Goal: Task Accomplishment & Management: Complete application form

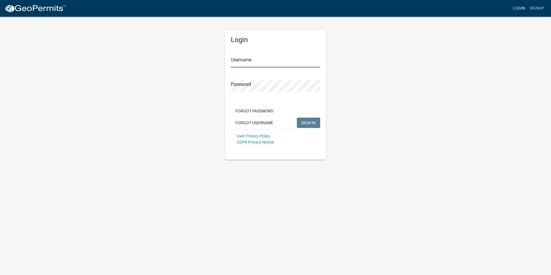
type input "nbaker"
click at [520, 9] on link "Login" at bounding box center [519, 8] width 17 height 11
click at [313, 124] on span "SIGN IN" at bounding box center [309, 122] width 14 height 5
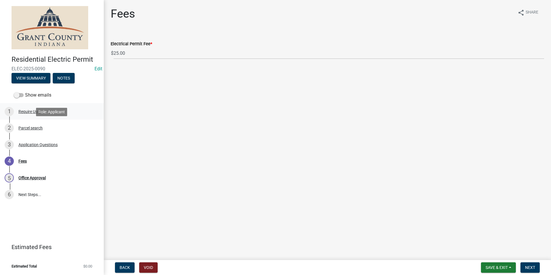
click at [32, 115] on div "1 Require User" at bounding box center [50, 111] width 90 height 9
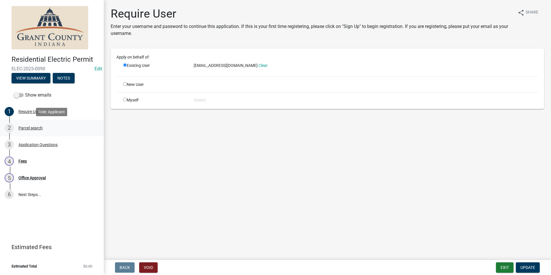
click at [36, 131] on div "2 Parcel search" at bounding box center [50, 127] width 90 height 9
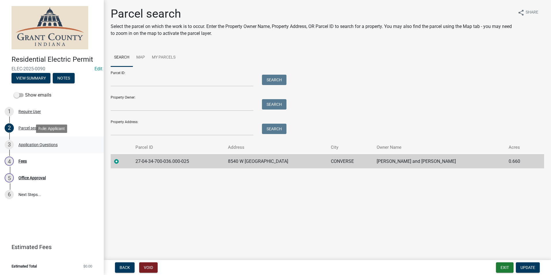
click at [41, 144] on div "Application Questions" at bounding box center [37, 145] width 39 height 4
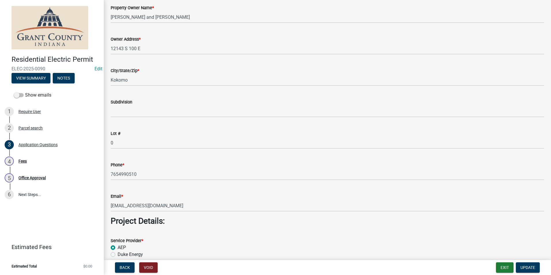
scroll to position [205, 0]
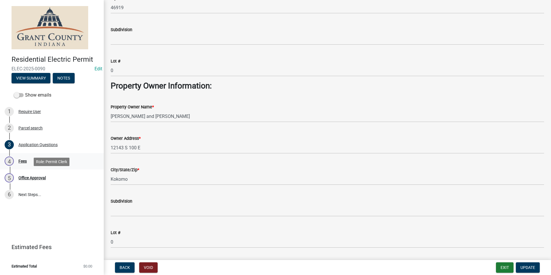
click at [50, 167] on link "4 Fees" at bounding box center [52, 161] width 104 height 17
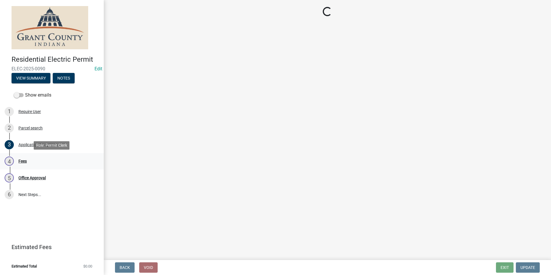
scroll to position [0, 0]
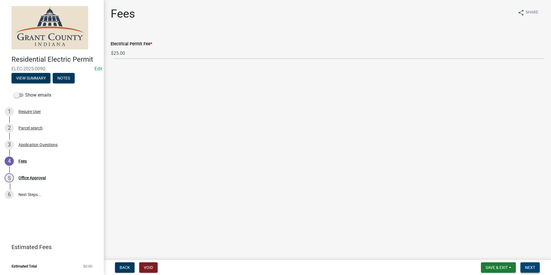
click at [534, 268] on span "Next" at bounding box center [531, 267] width 10 height 5
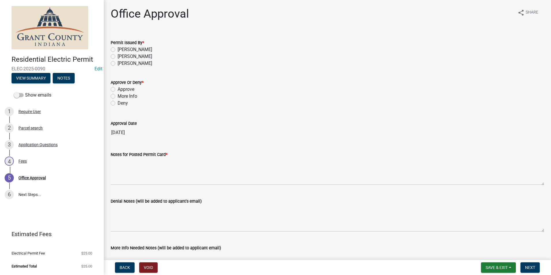
click at [118, 50] on label "Nolan Baker" at bounding box center [135, 49] width 35 height 7
click at [118, 50] on input "Nolan Baker" at bounding box center [120, 48] width 4 height 4
radio input "true"
click at [118, 89] on label "Approve" at bounding box center [126, 89] width 17 height 7
click at [118, 89] on input "Approve" at bounding box center [120, 88] width 4 height 4
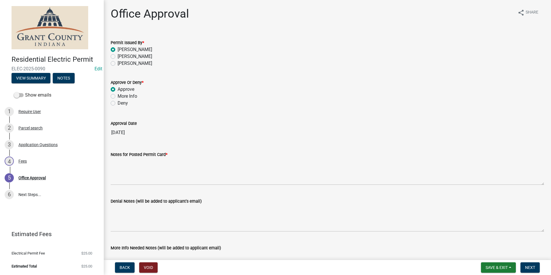
radio input "true"
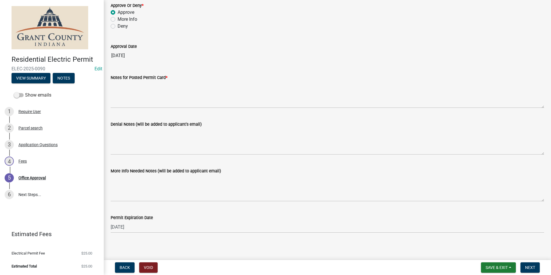
scroll to position [80, 0]
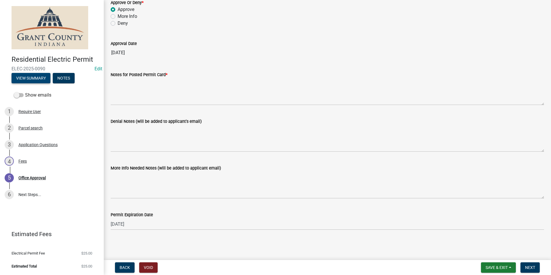
drag, startPoint x: 29, startPoint y: 71, endPoint x: 32, endPoint y: 76, distance: 6.1
click at [29, 71] on span "ELEC-2025-0090" at bounding box center [52, 68] width 81 height 5
click at [32, 76] on button "View Summary" at bounding box center [31, 78] width 39 height 10
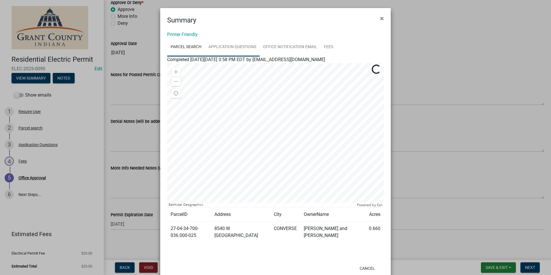
click at [235, 47] on link "Application Questions" at bounding box center [232, 47] width 55 height 18
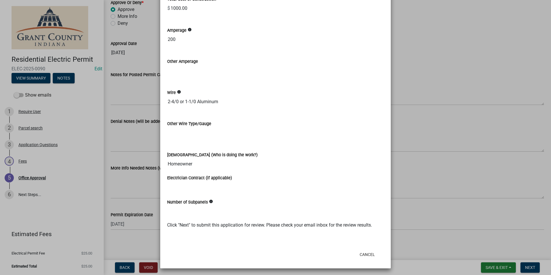
scroll to position [699, 0]
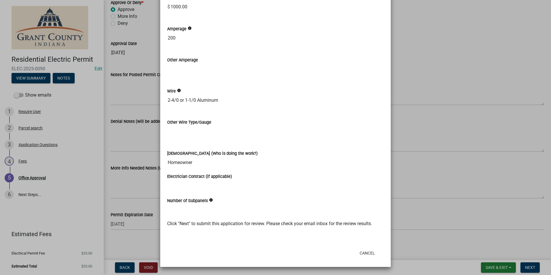
click at [462, 199] on ngb-modal-window "Summary × Printer Friendly Parcel search Application Questions Office Notificat…" at bounding box center [275, 137] width 551 height 275
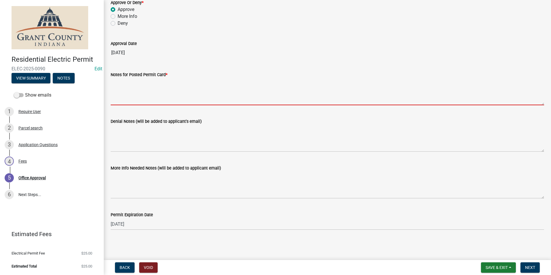
click at [226, 97] on textarea "Notes for Posted Permit Card *" at bounding box center [328, 91] width 434 height 27
click at [161, 90] on textarea "Notes for Posted Permit Card *" at bounding box center [328, 91] width 434 height 27
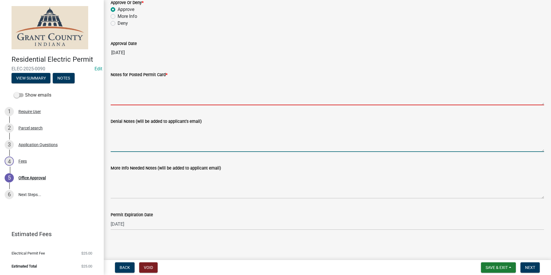
click at [157, 134] on textarea "Denial Notes (will be added to applicant's email)" at bounding box center [328, 138] width 434 height 27
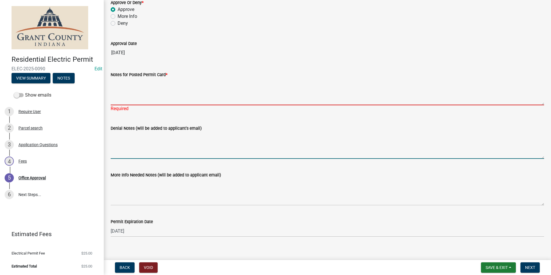
click at [147, 86] on textarea "Notes for Posted Permit Card *" at bounding box center [328, 91] width 434 height 27
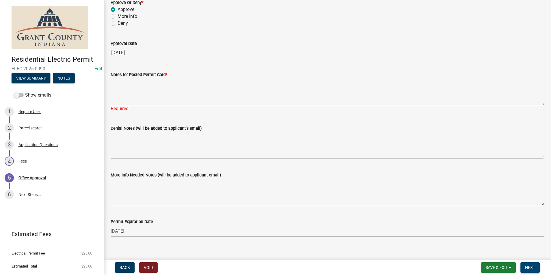
click at [530, 266] on span "Next" at bounding box center [531, 267] width 10 height 5
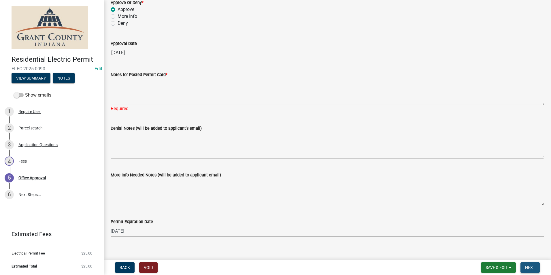
click at [530, 266] on span "Next" at bounding box center [531, 267] width 10 height 5
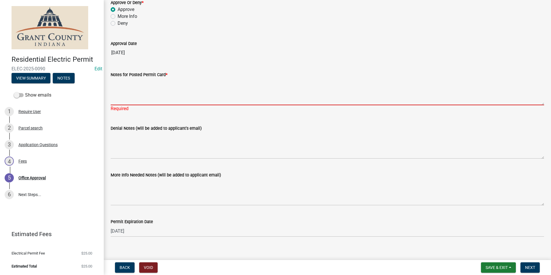
click at [185, 92] on textarea "Notes for Posted Permit Card *" at bounding box center [328, 91] width 434 height 27
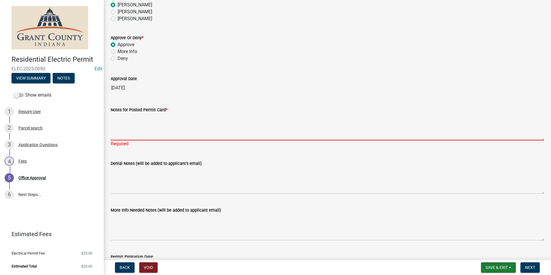
scroll to position [0, 0]
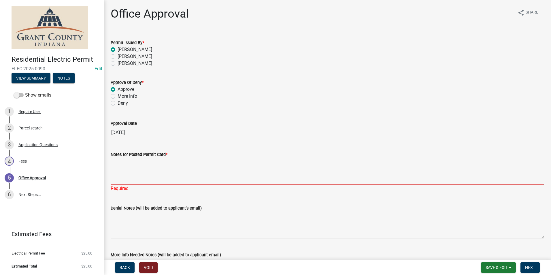
click at [132, 159] on textarea "Notes for Posted Permit Card *" at bounding box center [328, 171] width 434 height 27
click at [132, 160] on textarea "Notes for Posted Permit Card *" at bounding box center [328, 171] width 434 height 27
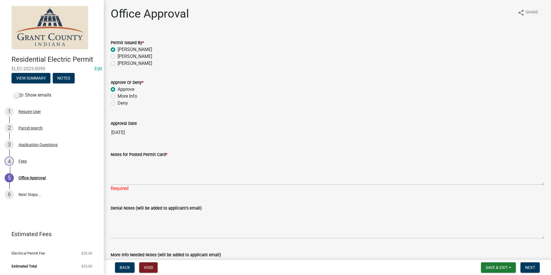
click at [148, 205] on div "Denial Notes (will be added to applicant's email)" at bounding box center [328, 208] width 434 height 7
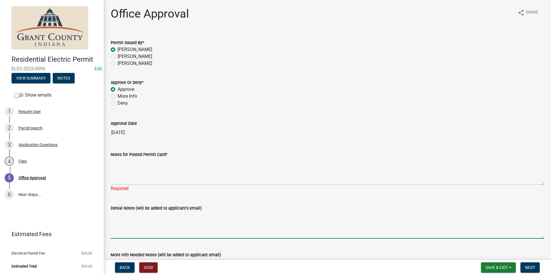
click at [149, 213] on textarea "Denial Notes (will be added to applicant's email)" at bounding box center [328, 225] width 434 height 27
click at [146, 146] on div "Notes for Posted Permit Card * Required" at bounding box center [328, 167] width 434 height 49
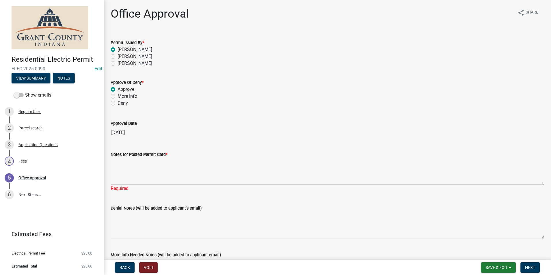
click at [145, 157] on div "Notes for Posted Permit Card *" at bounding box center [328, 154] width 434 height 7
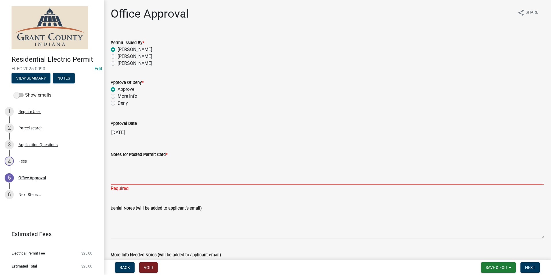
click at [145, 159] on textarea "Notes for Posted Permit Card *" at bounding box center [328, 171] width 434 height 27
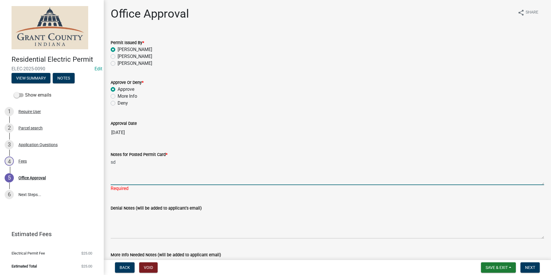
type textarea "s"
click at [536, 271] on button "Next" at bounding box center [530, 267] width 19 height 10
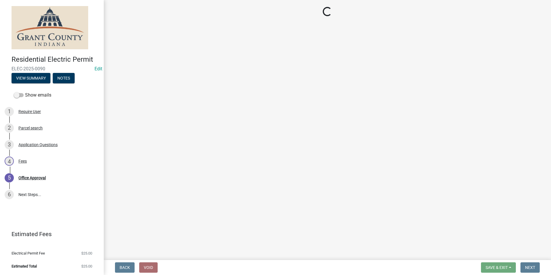
select select "3: 3"
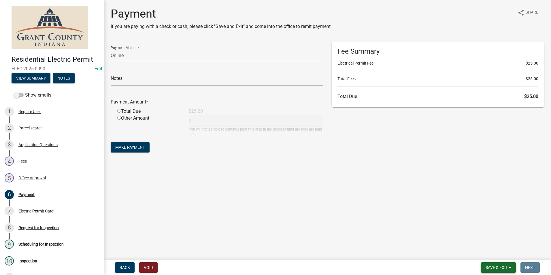
click at [499, 266] on span "Save & Exit" at bounding box center [497, 267] width 22 height 5
click at [498, 256] on button "Save & Exit" at bounding box center [493, 253] width 46 height 14
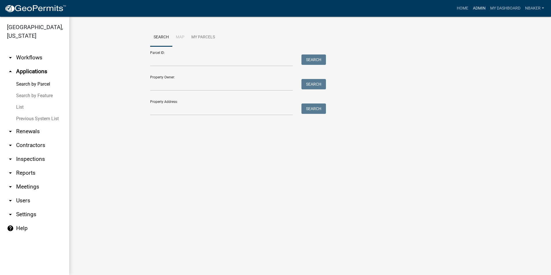
click at [483, 9] on link "Admin" at bounding box center [479, 8] width 17 height 11
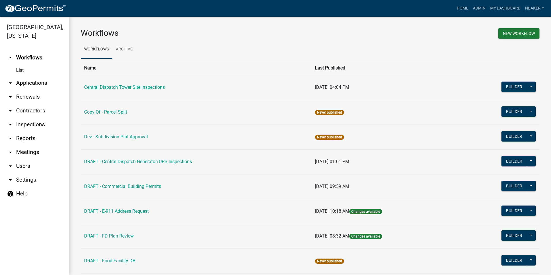
click at [30, 118] on link "arrow_drop_down Inspections" at bounding box center [34, 125] width 69 height 14
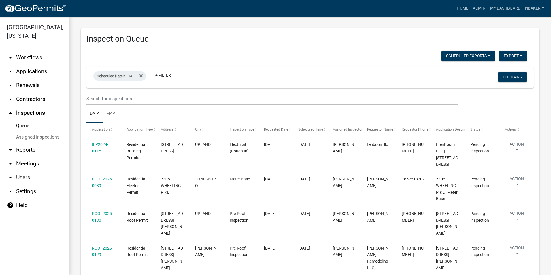
click at [39, 92] on link "arrow_drop_down Contractors" at bounding box center [34, 99] width 69 height 14
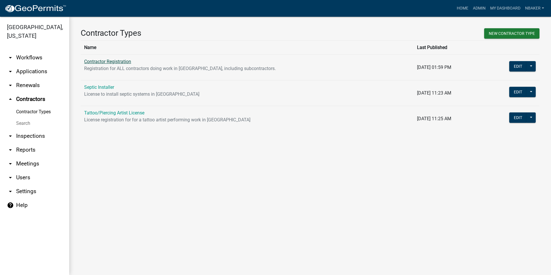
click at [126, 62] on link "Contractor Registration" at bounding box center [107, 61] width 47 height 5
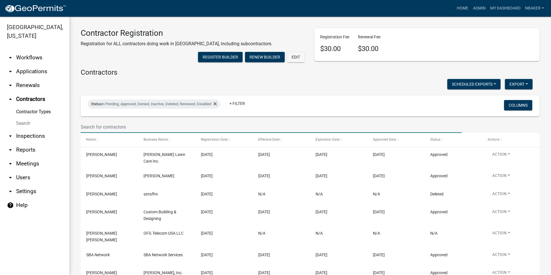
click at [118, 133] on input "text" at bounding box center [271, 127] width 381 height 12
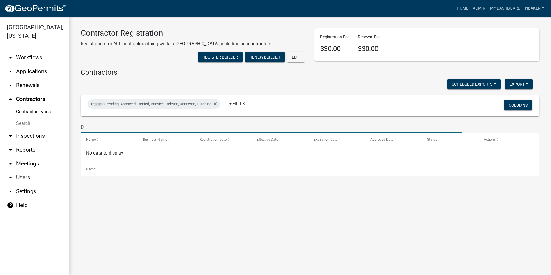
type input "D"
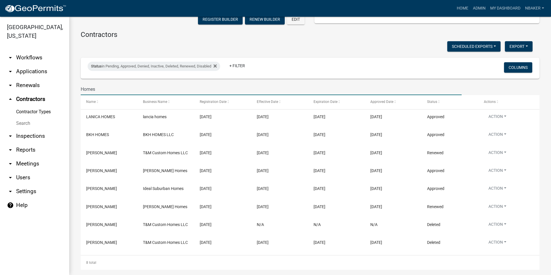
scroll to position [27, 0]
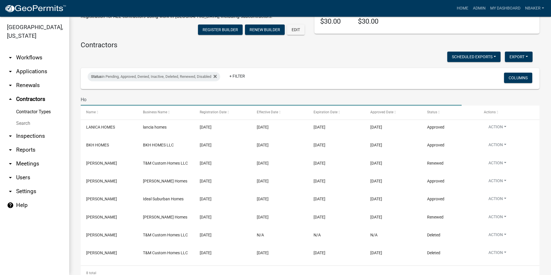
type input "H"
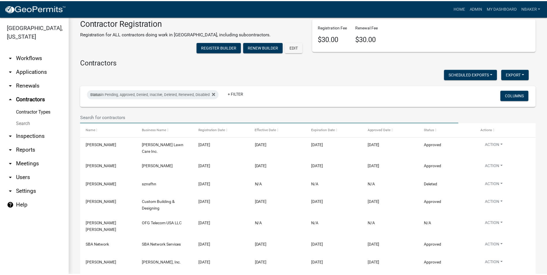
scroll to position [0, 0]
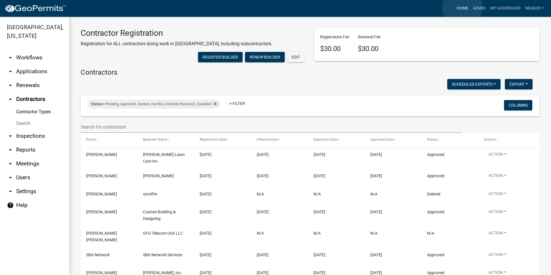
click at [463, 8] on link "Home" at bounding box center [463, 8] width 16 height 11
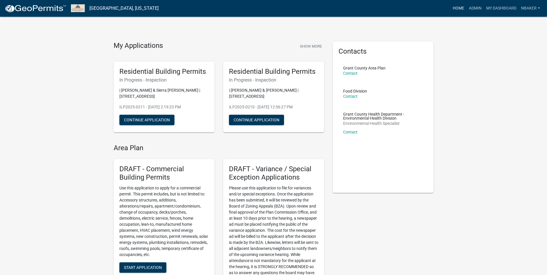
click at [458, 12] on link "Home" at bounding box center [459, 8] width 16 height 11
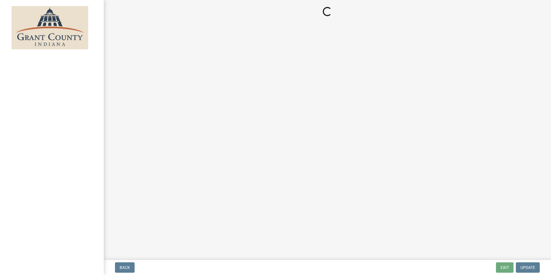
select select "3: 3"
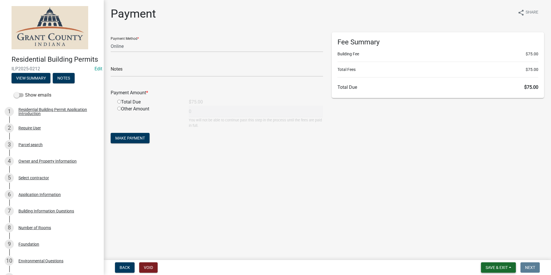
click at [495, 266] on span "Save & Exit" at bounding box center [497, 267] width 22 height 5
click at [493, 254] on button "Save & Exit" at bounding box center [493, 253] width 46 height 14
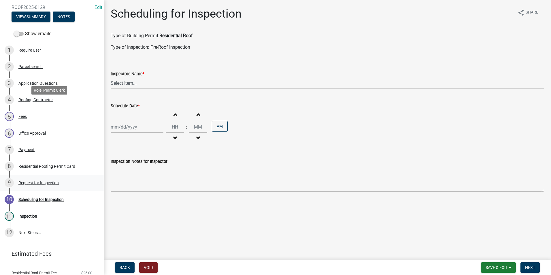
scroll to position [81, 0]
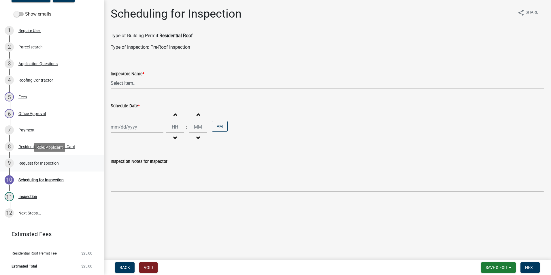
click at [48, 159] on div "9 Request for Inspection" at bounding box center [50, 163] width 90 height 9
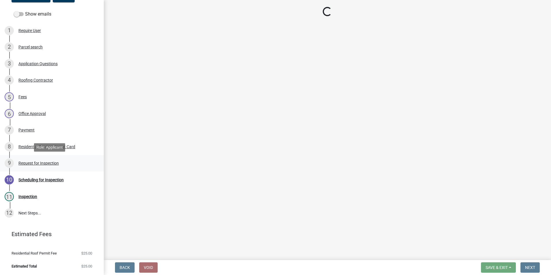
select select "b295104e-8323-4e41-b57e-5e62d3e6ae0f"
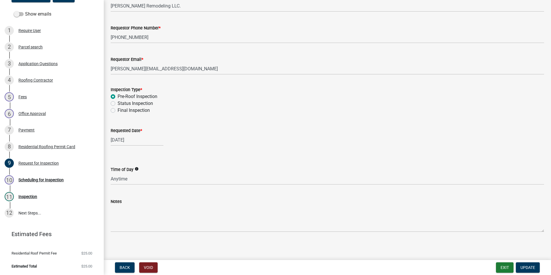
scroll to position [49, 0]
click at [33, 177] on div "10 Scheduling for Inspection" at bounding box center [50, 179] width 90 height 9
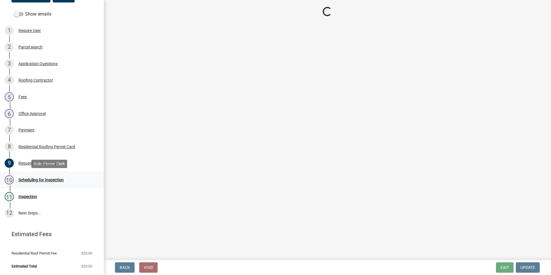
scroll to position [0, 0]
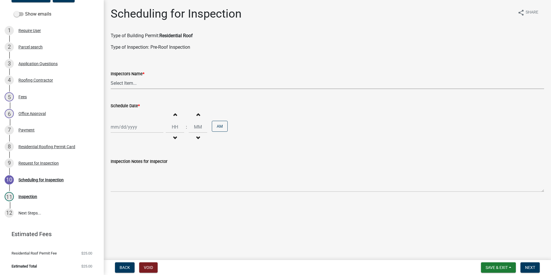
click at [131, 80] on select "Select Item... rberryhill (Randy Berryhill) jecouch (Jeffrey Couch) BBenefield …" at bounding box center [328, 83] width 434 height 12
select select "d7f9a44a-d2ea-4d3c-83b3-1aa71c950bd5"
click at [111, 77] on select "Select Item... rberryhill (Randy Berryhill) jecouch (Jeffrey Couch) BBenefield …" at bounding box center [328, 83] width 434 height 12
click at [136, 123] on div at bounding box center [137, 127] width 53 height 12
select select "8"
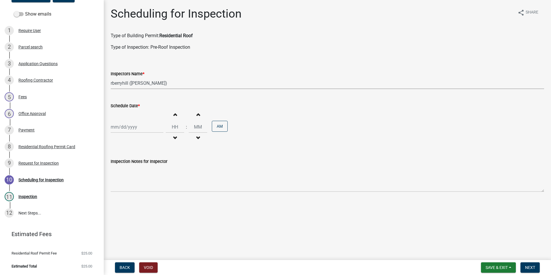
select select "2025"
click at [144, 173] on div "14" at bounding box center [144, 176] width 9 height 9
type input "[DATE]"
click at [530, 266] on span "Next" at bounding box center [531, 267] width 10 height 5
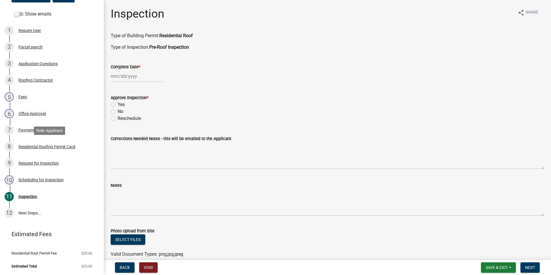
click at [33, 145] on div "Residential Roofing Permit Card" at bounding box center [46, 147] width 57 height 4
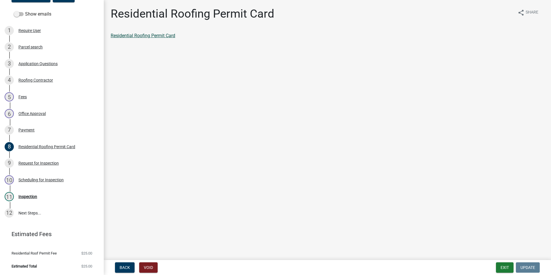
click at [119, 37] on link "Residential Roofing Permit Card" at bounding box center [143, 35] width 65 height 5
click at [27, 201] on link "11 Inspection" at bounding box center [52, 196] width 104 height 17
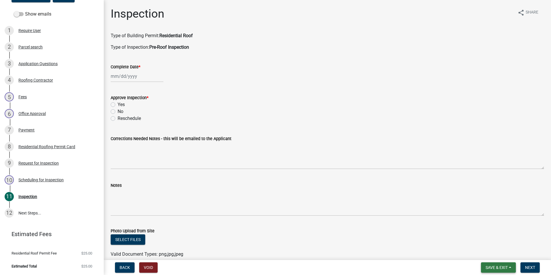
click at [490, 266] on span "Save & Exit" at bounding box center [497, 267] width 22 height 5
click at [0, 0] on button "Save & Exit" at bounding box center [0, 0] width 0 height 0
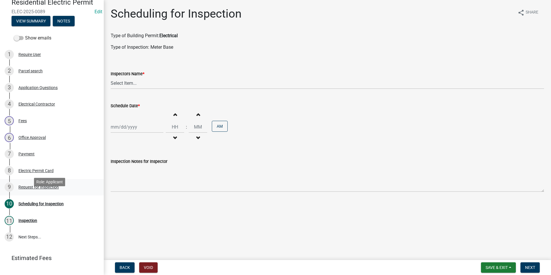
scroll to position [58, 0]
click at [58, 185] on div "Request for Inspection" at bounding box center [38, 187] width 40 height 4
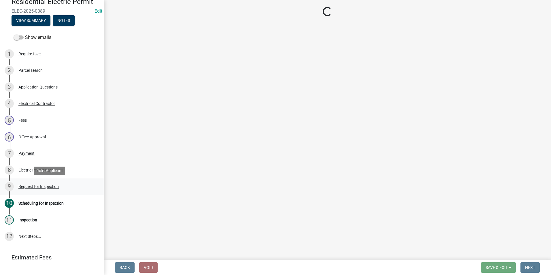
select select "b295104e-8323-4e41-b57e-5e62d3e6ae0f"
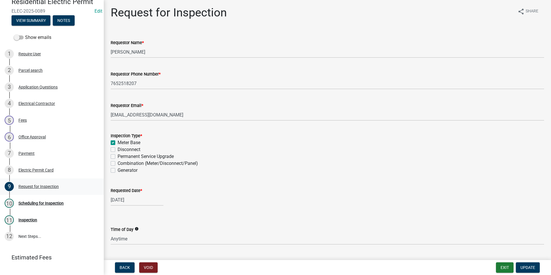
scroll to position [0, 0]
click at [57, 200] on div "10 Scheduling for Inspection" at bounding box center [50, 203] width 90 height 9
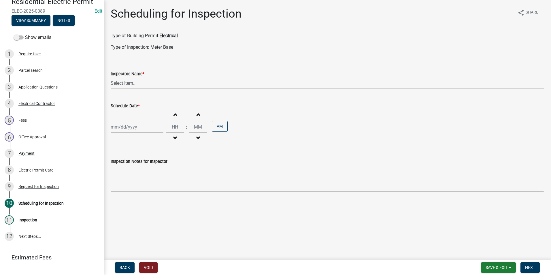
click at [138, 81] on select "Select Item... rberryhill ([PERSON_NAME]) [PERSON_NAME] ([PERSON_NAME]) BBenefi…" at bounding box center [328, 83] width 434 height 12
select select "d7f9a44a-d2ea-4d3c-83b3-1aa71c950bd5"
click at [111, 77] on select "Select Item... rberryhill ([PERSON_NAME]) [PERSON_NAME] ([PERSON_NAME]) BBenefi…" at bounding box center [328, 83] width 434 height 12
click at [122, 130] on div at bounding box center [137, 127] width 53 height 12
select select "8"
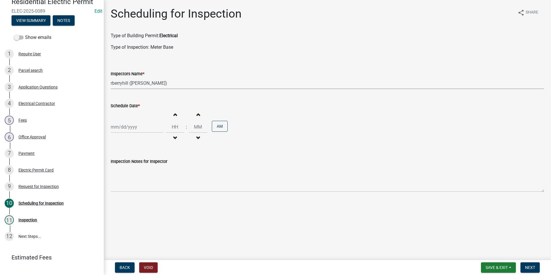
select select "2025"
click at [146, 175] on div "14" at bounding box center [144, 176] width 9 height 9
type input "08/14/2025"
click at [34, 167] on div "8 Electric Permit Card" at bounding box center [50, 170] width 90 height 9
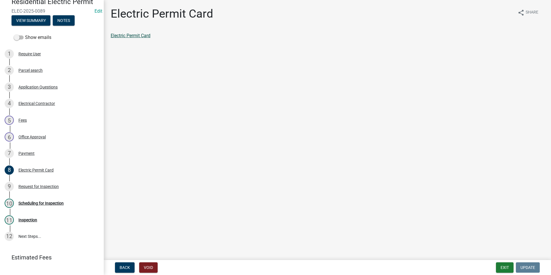
click at [136, 37] on link "Electric Permit Card" at bounding box center [131, 35] width 40 height 5
click at [36, 205] on div "Scheduling for Inspection" at bounding box center [40, 203] width 45 height 4
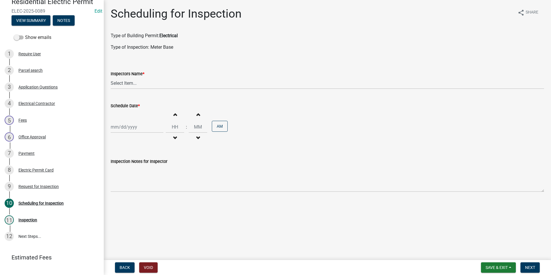
click at [170, 93] on wm-data-entity-input "Inspectors Name * Select Item... rberryhill (Randy Berryhill) jecouch (Jeffrey …" at bounding box center [328, 74] width 434 height 39
drag, startPoint x: 166, startPoint y: 86, endPoint x: 158, endPoint y: 88, distance: 7.8
click at [166, 86] on select "Select Item... rberryhill (Randy Berryhill) jecouch (Jeffrey Couch) BBenefield …" at bounding box center [328, 83] width 434 height 12
select select "d7f9a44a-d2ea-4d3c-83b3-1aa71c950bd5"
click at [111, 77] on select "Select Item... rberryhill (Randy Berryhill) jecouch (Jeffrey Couch) BBenefield …" at bounding box center [328, 83] width 434 height 12
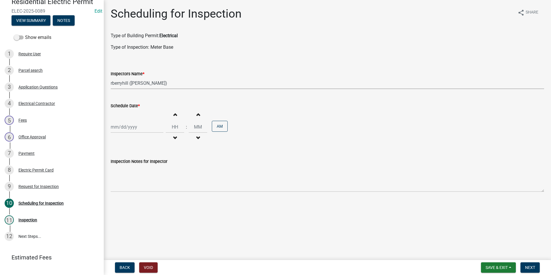
click at [138, 120] on div "Increment hours Decrement hours : Increment minutes Decrement minutes AM" at bounding box center [328, 126] width 434 height 35
select select "8"
select select "2025"
click at [137, 127] on div "Jan Feb Mar Apr May Jun Jul Aug Sep Oct Nov Dec 1525 1526 1527 1528 1529 1530 1…" at bounding box center [137, 127] width 53 height 12
click at [144, 177] on div "14" at bounding box center [144, 176] width 9 height 9
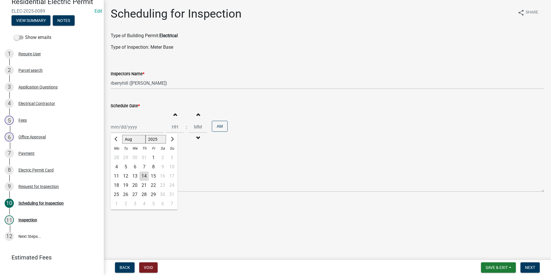
type input "08/14/2025"
click at [532, 266] on span "Next" at bounding box center [531, 267] width 10 height 5
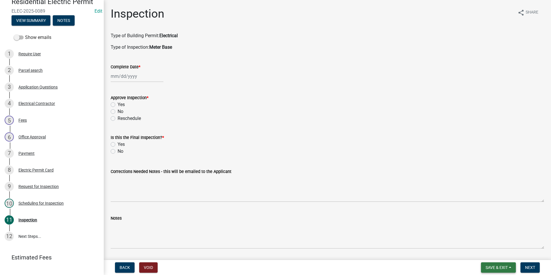
click at [492, 265] on button "Save & Exit" at bounding box center [498, 267] width 35 height 10
click at [492, 254] on button "Save & Exit" at bounding box center [493, 253] width 46 height 14
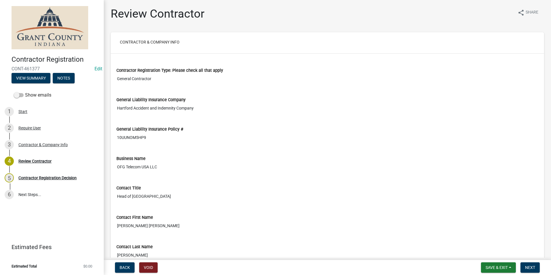
click at [488, 262] on nav "Back Void Save & Exit Save Save & Exit Next" at bounding box center [328, 267] width 448 height 15
click at [488, 264] on button "Save & Exit" at bounding box center [498, 267] width 35 height 10
click at [484, 253] on button "Save & Exit" at bounding box center [493, 253] width 46 height 14
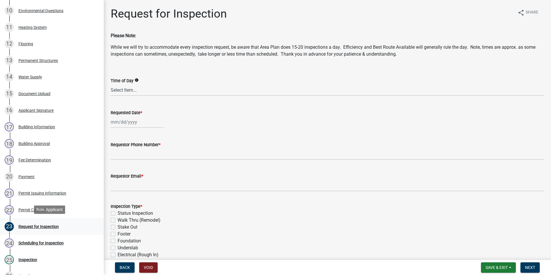
scroll to position [260, 0]
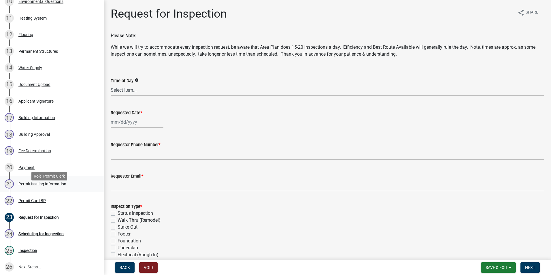
click at [35, 186] on div "Permit Issuing Information" at bounding box center [42, 184] width 48 height 4
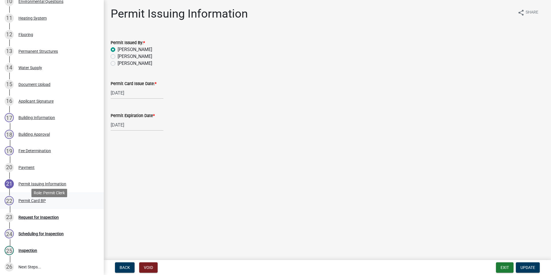
click at [37, 203] on div "Permit Card BP" at bounding box center [31, 201] width 27 height 4
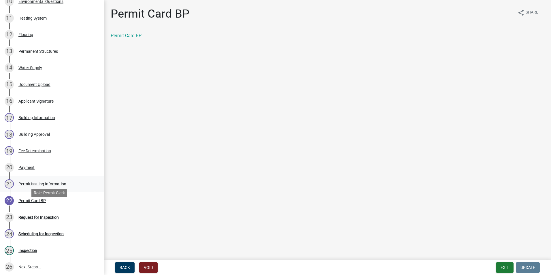
click at [38, 193] on link "21 Permit Issuing Information" at bounding box center [52, 184] width 104 height 17
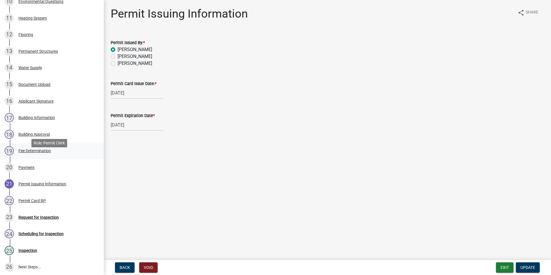
click at [38, 159] on link "19 Fee Determination" at bounding box center [52, 150] width 104 height 17
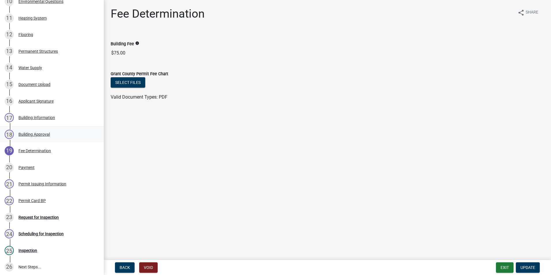
click at [39, 136] on div "Building Approval" at bounding box center [33, 134] width 31 height 4
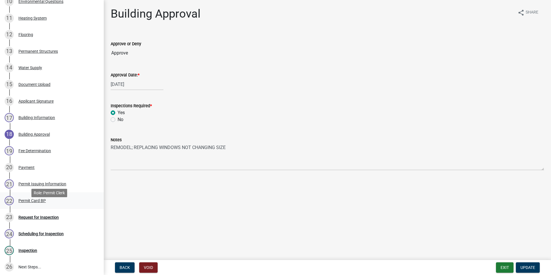
click at [37, 203] on div "Permit Card BP" at bounding box center [31, 201] width 27 height 4
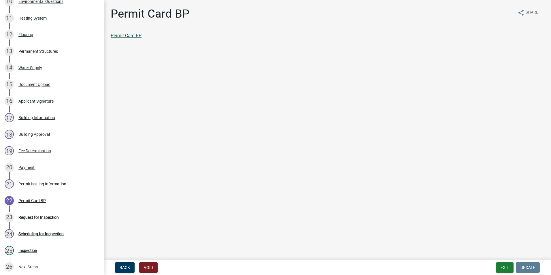
click at [136, 38] on link "Permit Card BP" at bounding box center [126, 35] width 31 height 5
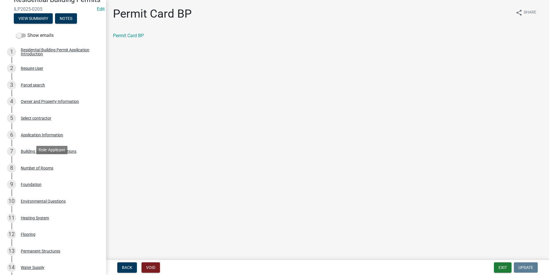
scroll to position [0, 0]
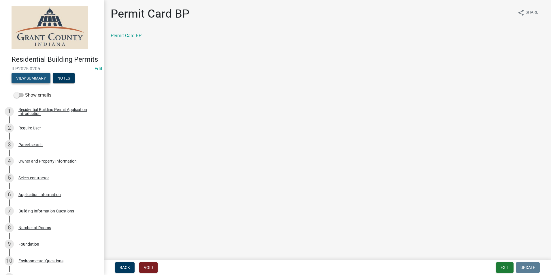
click at [40, 83] on button "View Summary" at bounding box center [31, 78] width 39 height 10
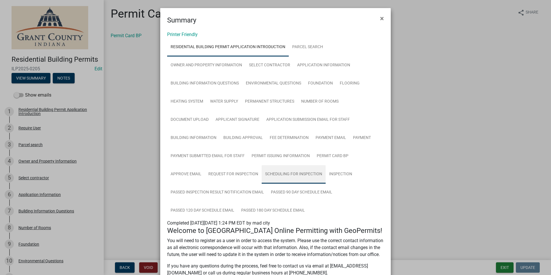
click at [277, 173] on link "Scheduling for Inspection" at bounding box center [294, 174] width 64 height 18
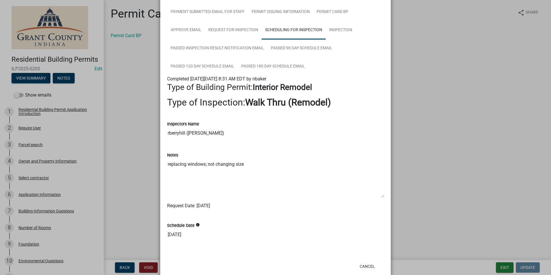
scroll to position [58, 0]
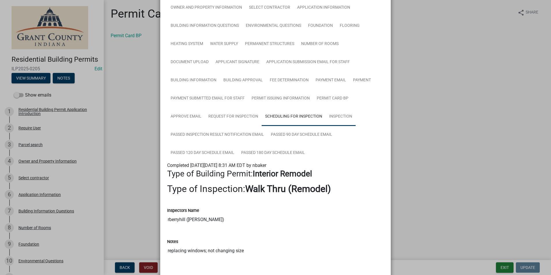
click at [326, 113] on link "Inspection" at bounding box center [341, 117] width 30 height 18
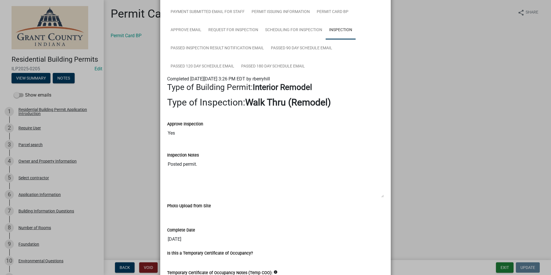
scroll to position [257, 0]
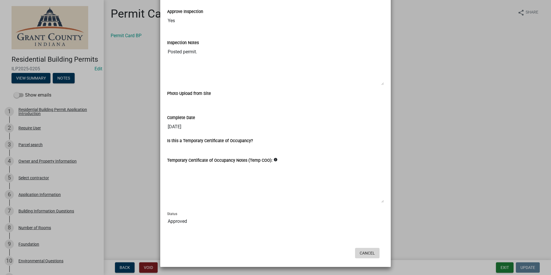
click at [370, 256] on button "Cancel" at bounding box center [367, 253] width 25 height 10
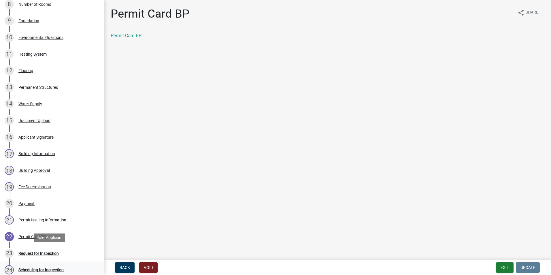
scroll to position [260, 0]
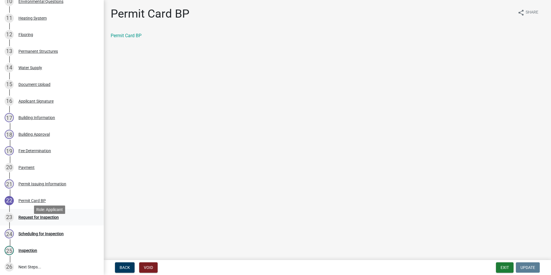
click at [41, 220] on div "Request for Inspection" at bounding box center [38, 217] width 40 height 4
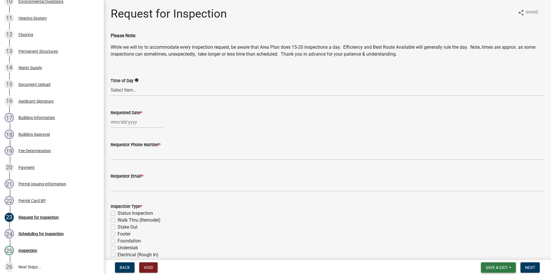
click at [500, 266] on span "Save & Exit" at bounding box center [497, 267] width 22 height 5
click at [498, 256] on button "Save & Exit" at bounding box center [493, 253] width 46 height 14
